Goal: Information Seeking & Learning: Learn about a topic

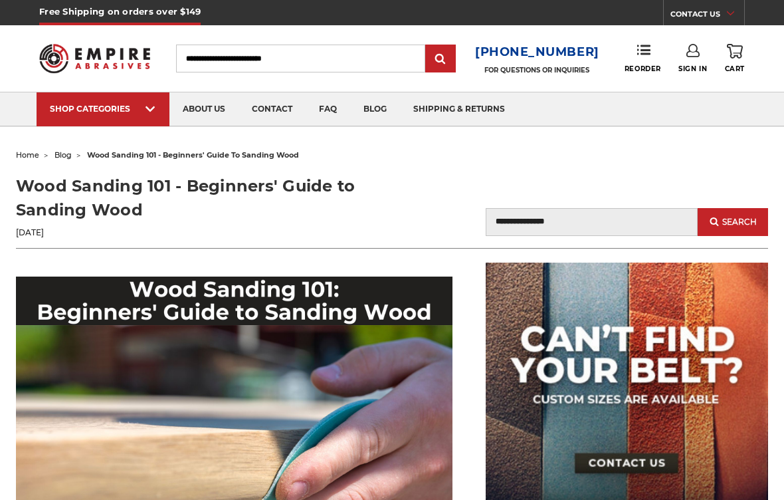
click at [58, 276] on img at bounding box center [234, 421] width 437 height 291
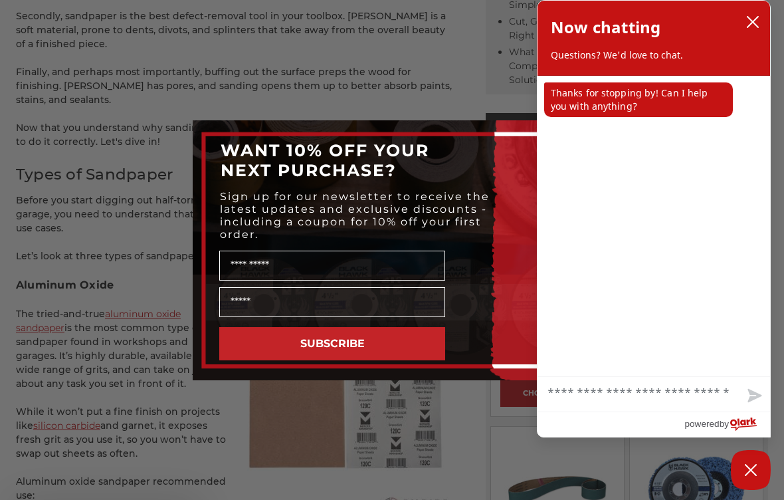
scroll to position [758, 0]
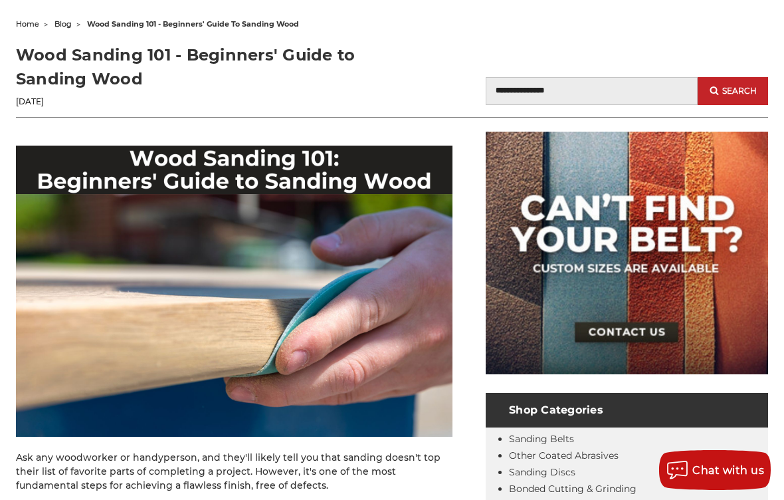
scroll to position [106, 0]
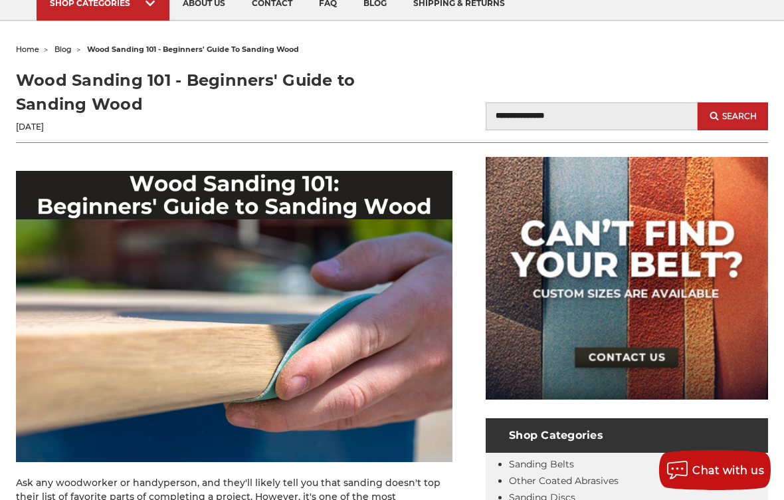
click at [388, 348] on img at bounding box center [234, 316] width 437 height 291
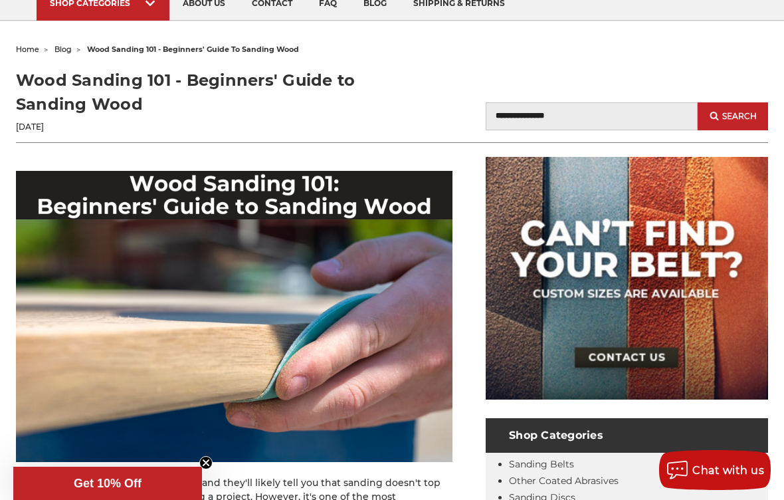
click at [319, 331] on img at bounding box center [234, 316] width 437 height 291
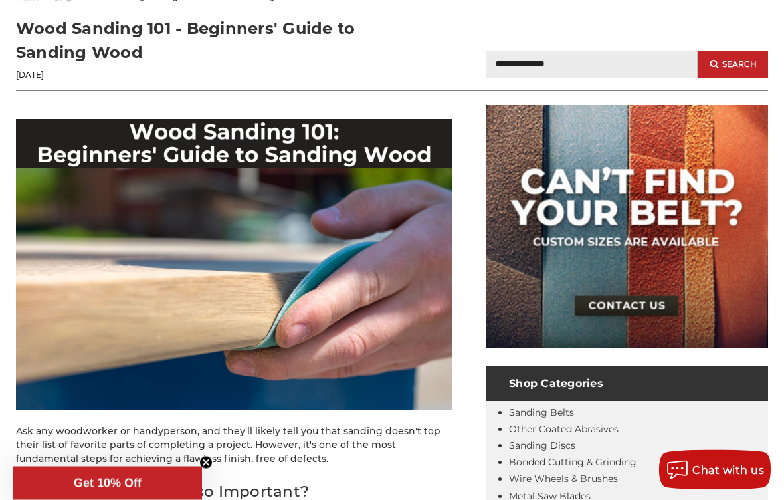
scroll to position [0, 0]
click at [350, 313] on img at bounding box center [234, 265] width 437 height 291
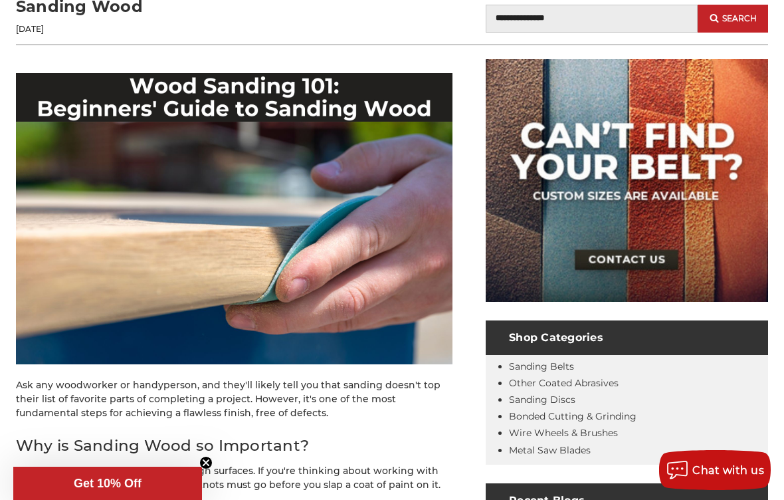
click at [368, 278] on img at bounding box center [234, 218] width 437 height 291
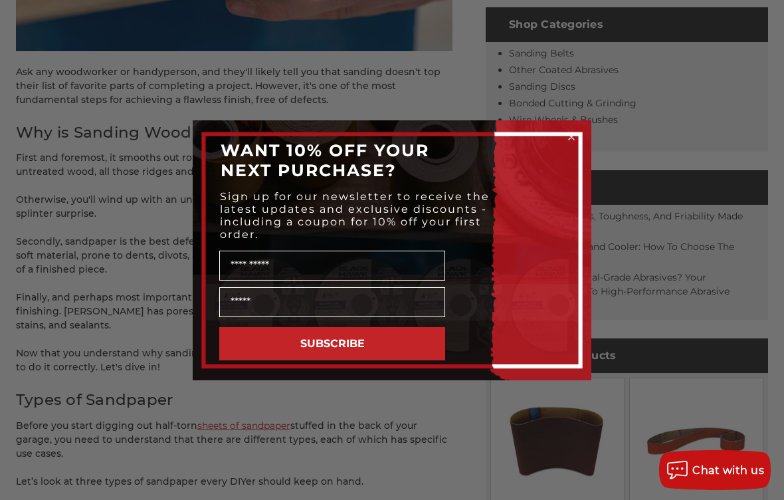
scroll to position [516, 0]
click at [386, 435] on div "Close dialog WANT 10% OFF YOUR NEXT PURCHASE? Sign up for our newsletter to rec…" at bounding box center [392, 250] width 784 height 500
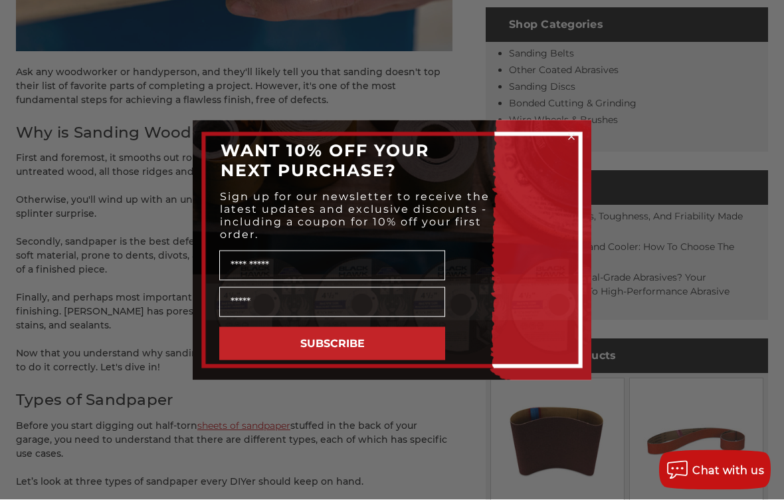
click at [384, 423] on div "Close dialog WANT 10% OFF YOUR NEXT PURCHASE? Sign up for our newsletter to rec…" at bounding box center [392, 250] width 784 height 500
click at [352, 433] on div "Close dialog WANT 10% OFF YOUR NEXT PURCHASE? Sign up for our newsletter to rec…" at bounding box center [392, 250] width 784 height 500
click at [158, 391] on div "Close dialog WANT 10% OFF YOUR NEXT PURCHASE? Sign up for our newsletter to rec…" at bounding box center [392, 250] width 784 height 500
click at [626, 70] on div "Close dialog WANT 10% OFF YOUR NEXT PURCHASE? Sign up for our newsletter to rec…" at bounding box center [392, 250] width 784 height 500
click at [570, 137] on circle "Close dialog" at bounding box center [572, 136] width 13 height 13
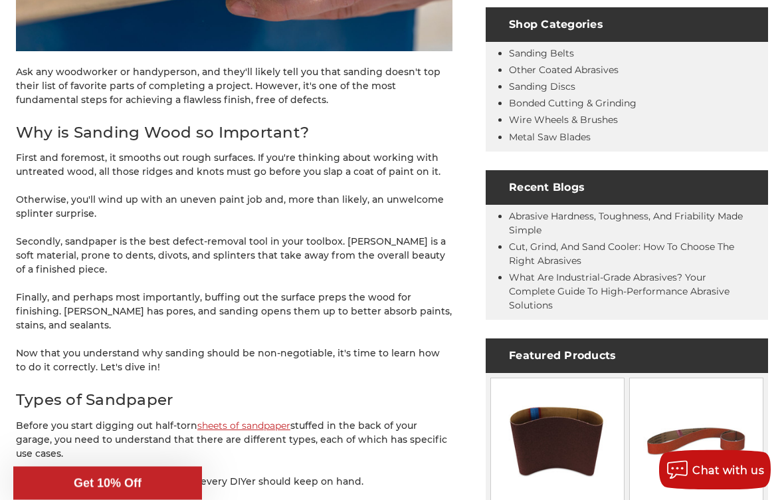
scroll to position [516, 0]
click at [204, 469] on circle "Close teaser" at bounding box center [206, 463] width 13 height 13
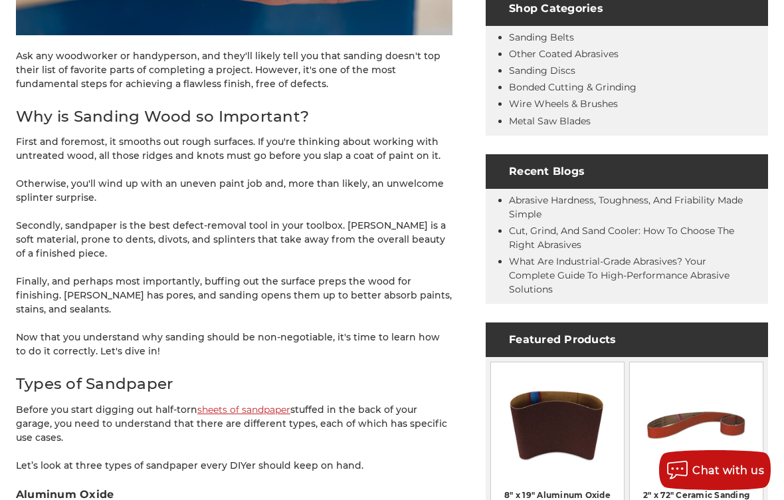
scroll to position [533, 0]
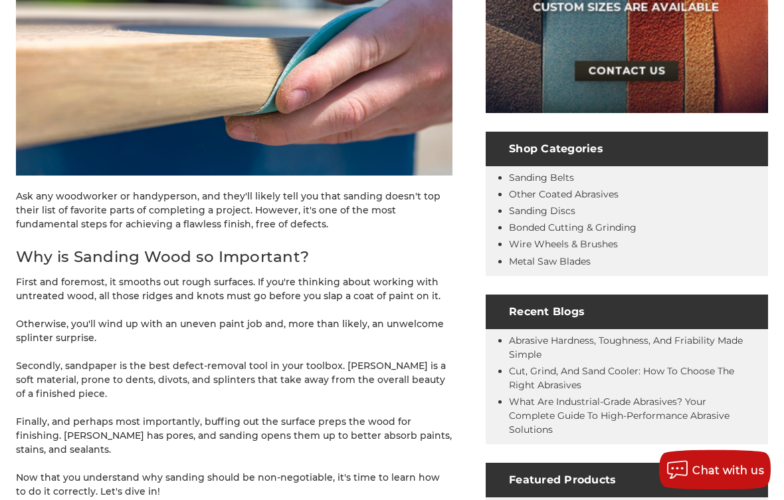
scroll to position [409, 0]
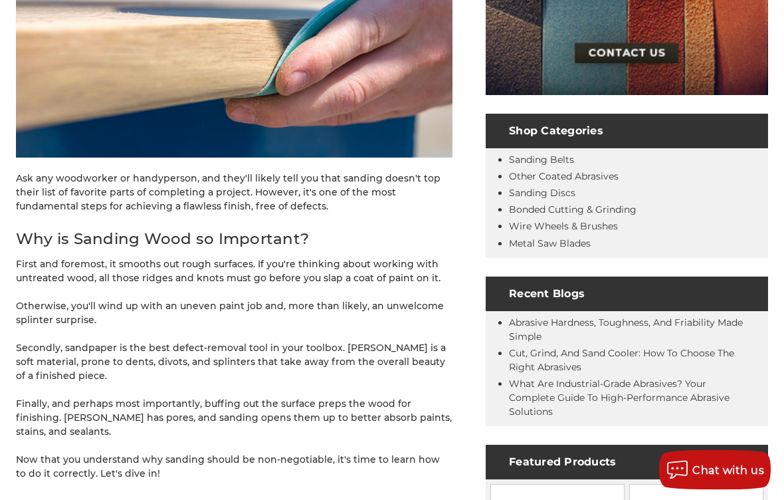
click at [441, 353] on p "Secondly, sandpaper is the best defect-removal tool in your toolbox. [PERSON_NA…" at bounding box center [234, 363] width 437 height 42
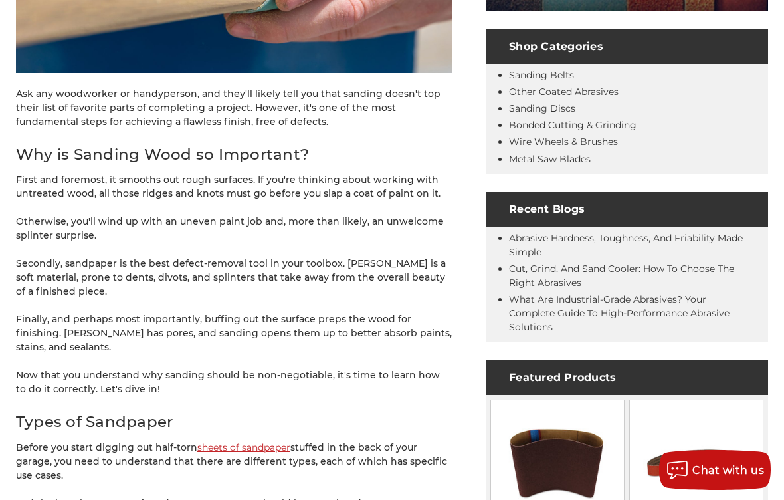
scroll to position [502, 0]
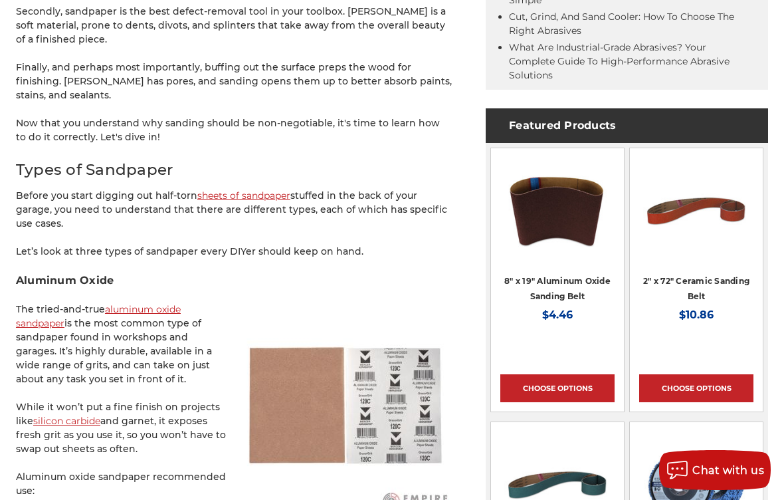
scroll to position [747, 0]
